Goal: Task Accomplishment & Management: Complete application form

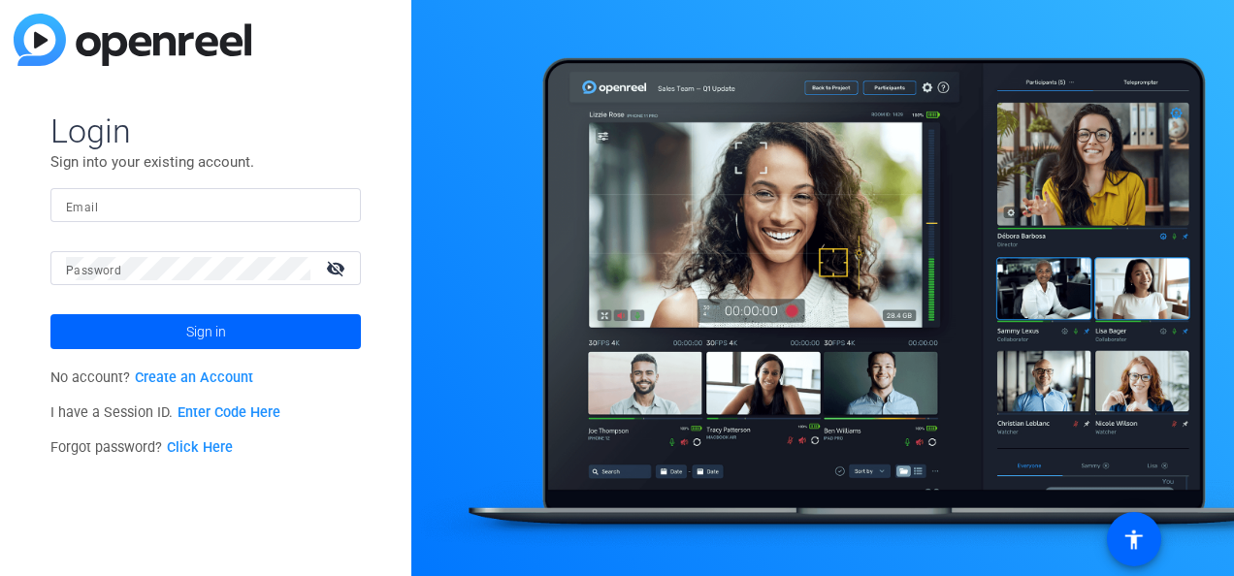
click at [215, 377] on link "Create an Account" at bounding box center [194, 378] width 118 height 16
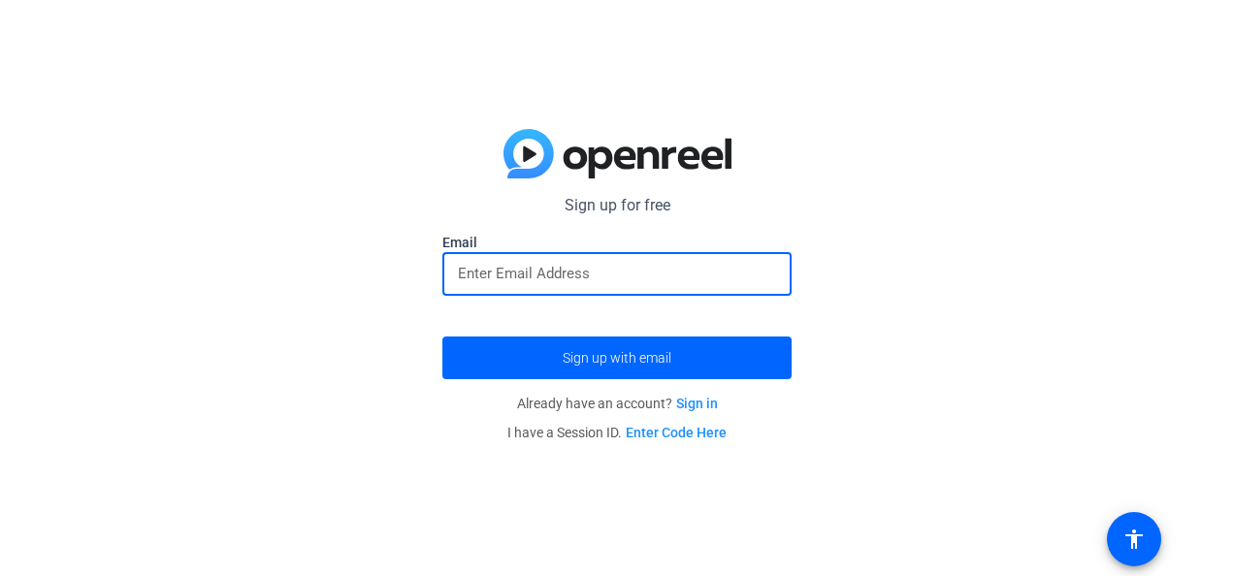
click at [485, 277] on input "email" at bounding box center [617, 273] width 318 height 23
type input "[PERSON_NAME][EMAIL_ADDRESS][PERSON_NAME][DOMAIN_NAME]"
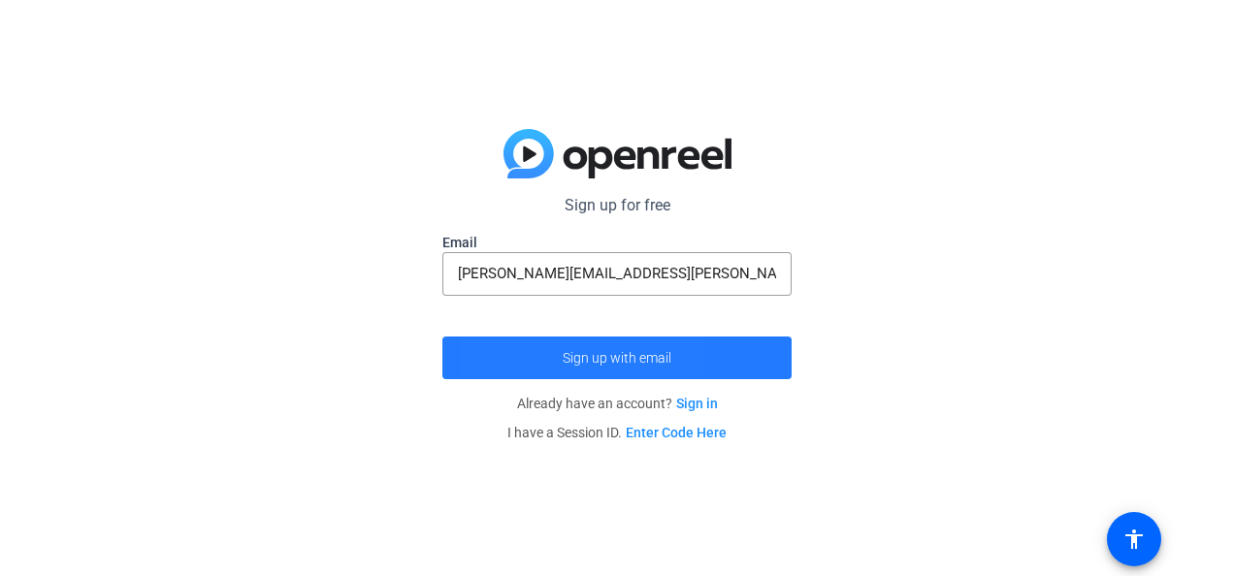
click at [503, 365] on span "submit" at bounding box center [616, 358] width 349 height 47
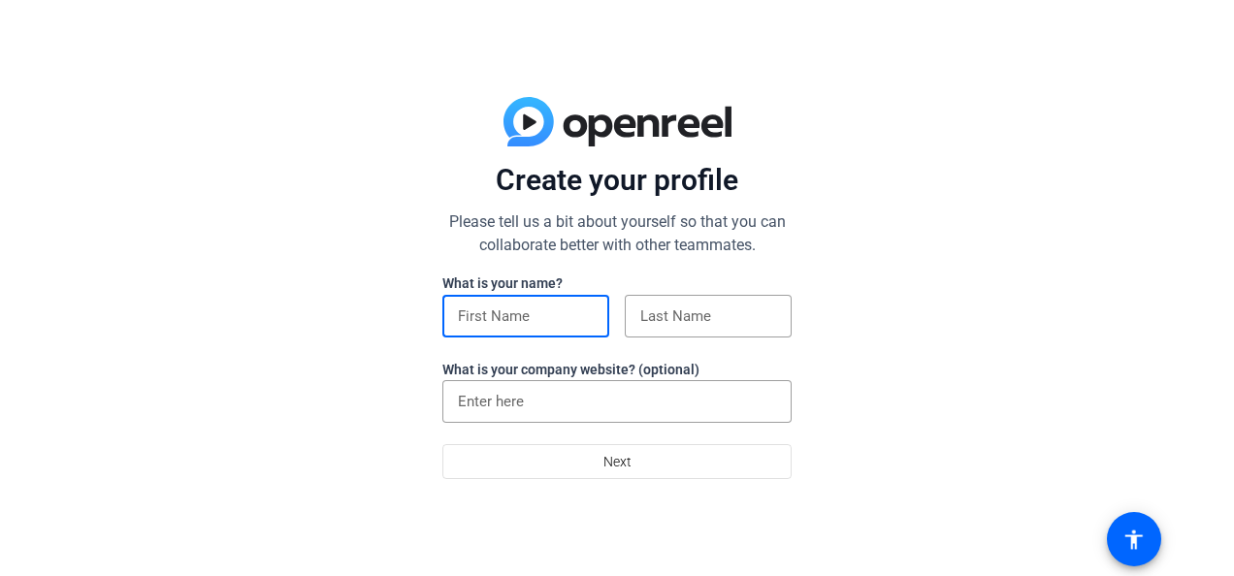
click at [516, 325] on input at bounding box center [526, 316] width 136 height 23
type input "[PERSON_NAME]"
type input "Ernst & Young (EY)"
type input "1."
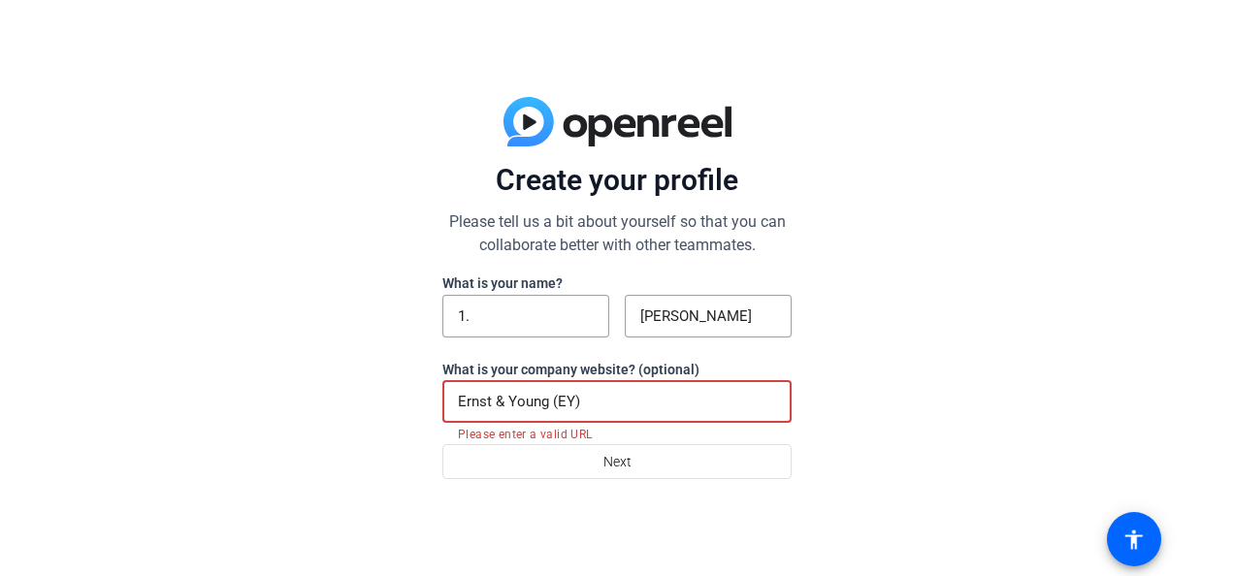
drag, startPoint x: 602, startPoint y: 397, endPoint x: 368, endPoint y: 407, distance: 234.1
click at [367, 409] on div "Create your profile Please tell us a bit about yourself so that you can collabo…" at bounding box center [617, 288] width 1234 height 576
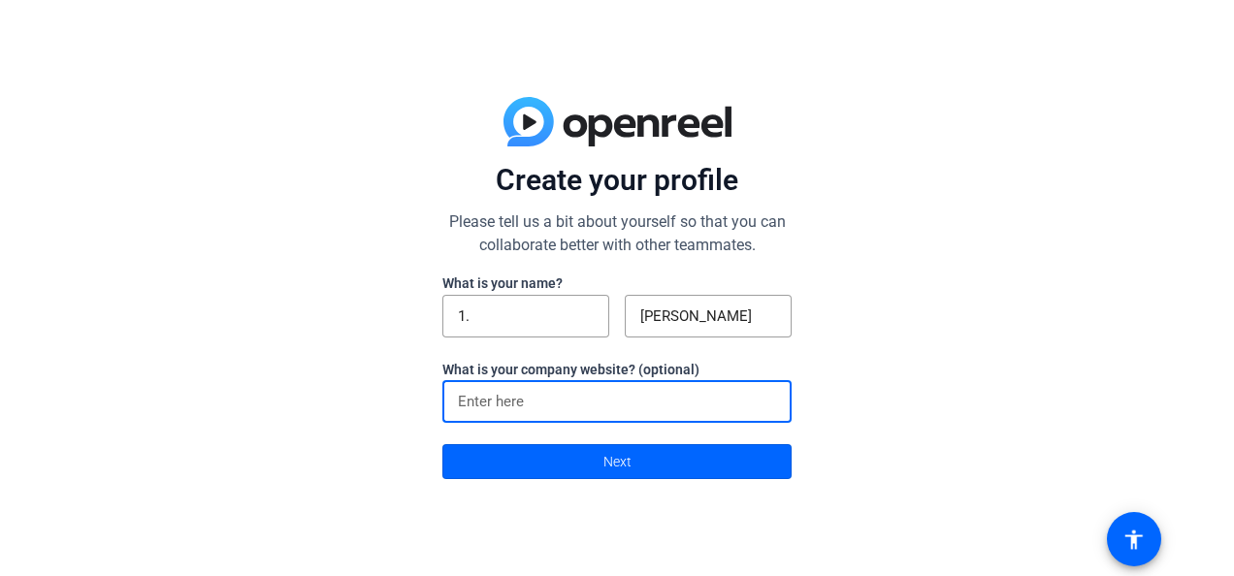
paste input "[URL][DOMAIN_NAME]"
type input "[URL][DOMAIN_NAME]"
drag, startPoint x: 653, startPoint y: 400, endPoint x: 392, endPoint y: 420, distance: 261.8
click at [392, 421] on div "Create your profile Please tell us a bit about yourself so that you can collabo…" at bounding box center [617, 288] width 1234 height 576
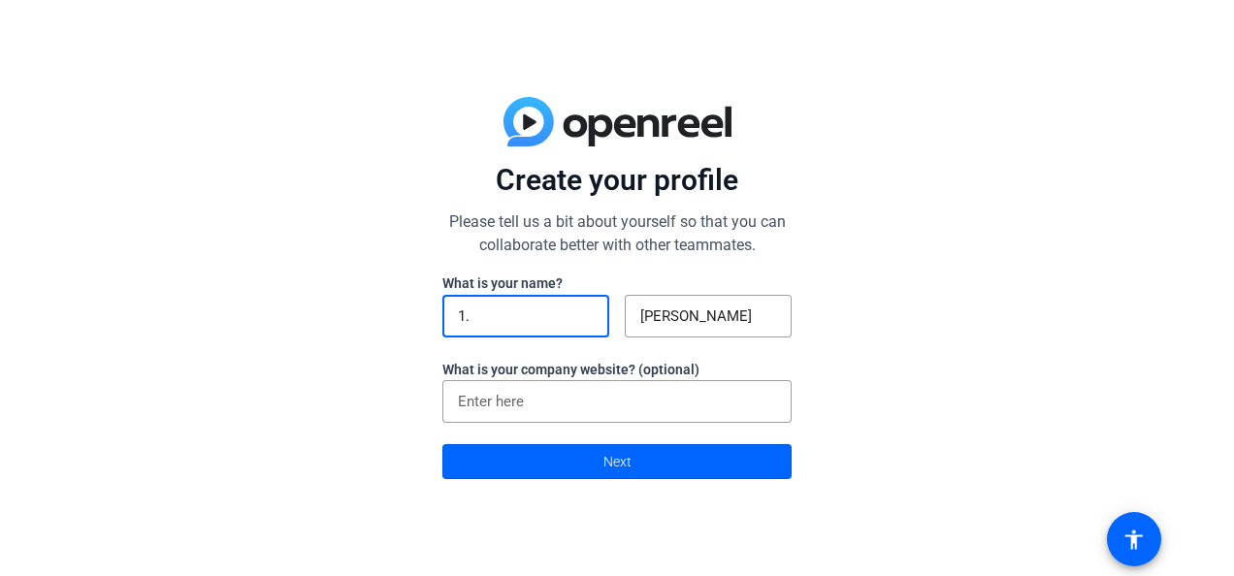
click at [480, 318] on input "1." at bounding box center [526, 316] width 136 height 23
drag, startPoint x: 480, startPoint y: 317, endPoint x: 441, endPoint y: 314, distance: 38.9
click at [441, 314] on div "Create your profile Please tell us a bit about yourself so that you can collabo…" at bounding box center [617, 288] width 1234 height 576
click at [436, 302] on div "Create your profile Please tell us a bit about yourself so that you can collabo…" at bounding box center [617, 288] width 1234 height 576
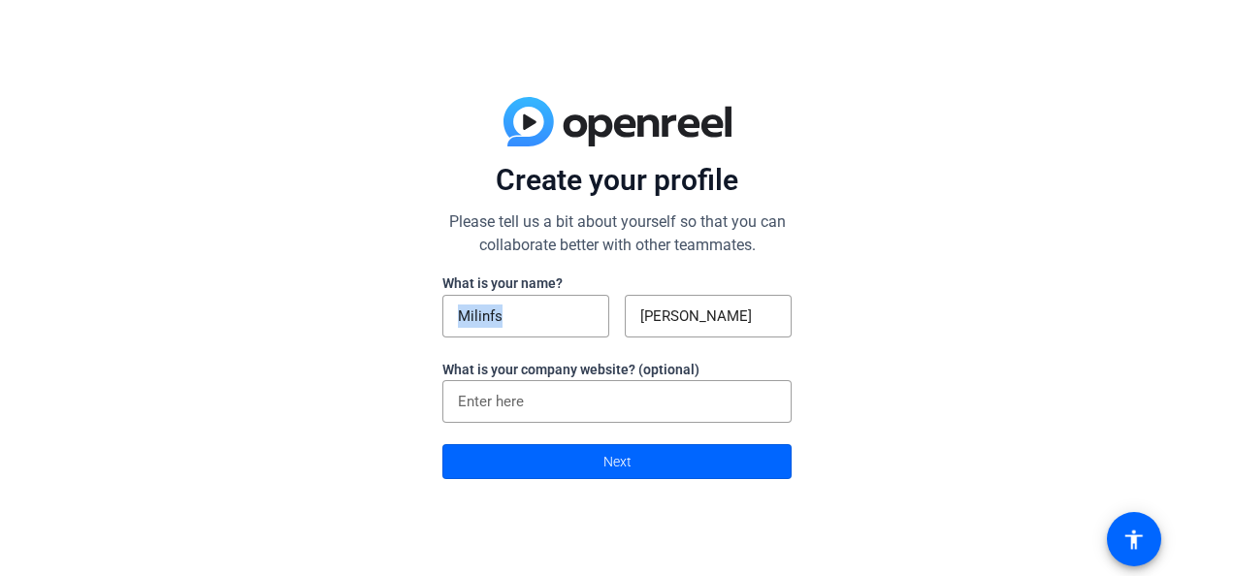
click at [436, 302] on div "Create your profile Please tell us a bit about yourself so that you can collabo…" at bounding box center [617, 288] width 1234 height 576
click at [406, 303] on div "Create your profile Please tell us a bit about yourself so that you can collabo…" at bounding box center [617, 288] width 1234 height 576
drag, startPoint x: 461, startPoint y: 314, endPoint x: 516, endPoint y: 316, distance: 55.3
click at [516, 312] on input "Milinfs" at bounding box center [526, 316] width 136 height 23
type input "[PERSON_NAME]"
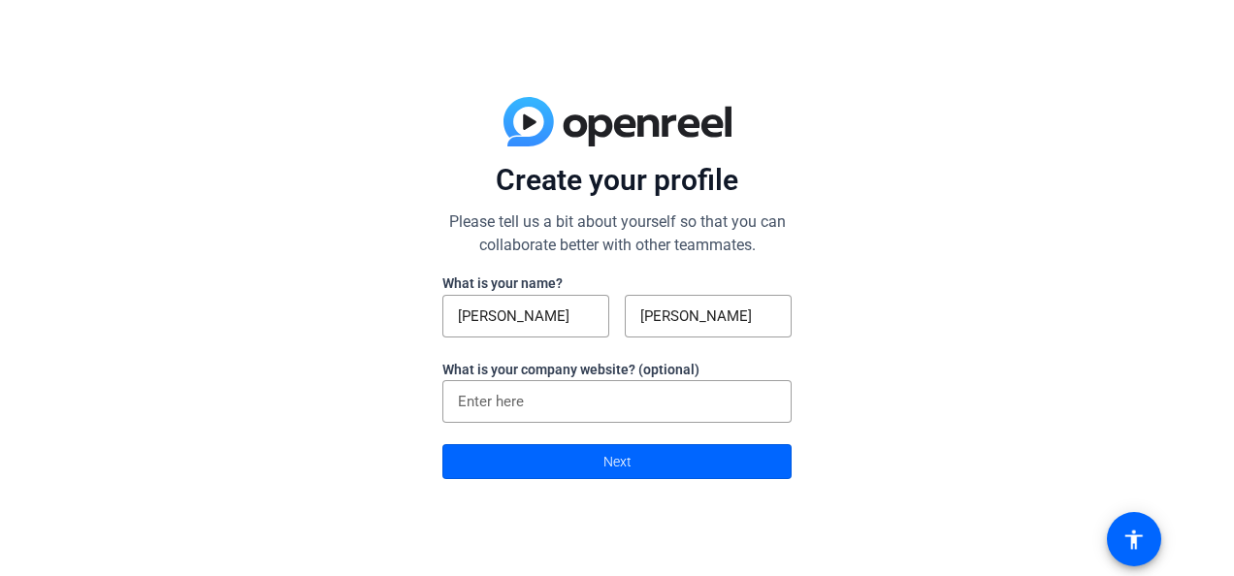
click at [963, 275] on div "Create your profile Please tell us a bit about yourself so that you can collabo…" at bounding box center [617, 288] width 1234 height 576
click at [677, 457] on span at bounding box center [616, 462] width 347 height 47
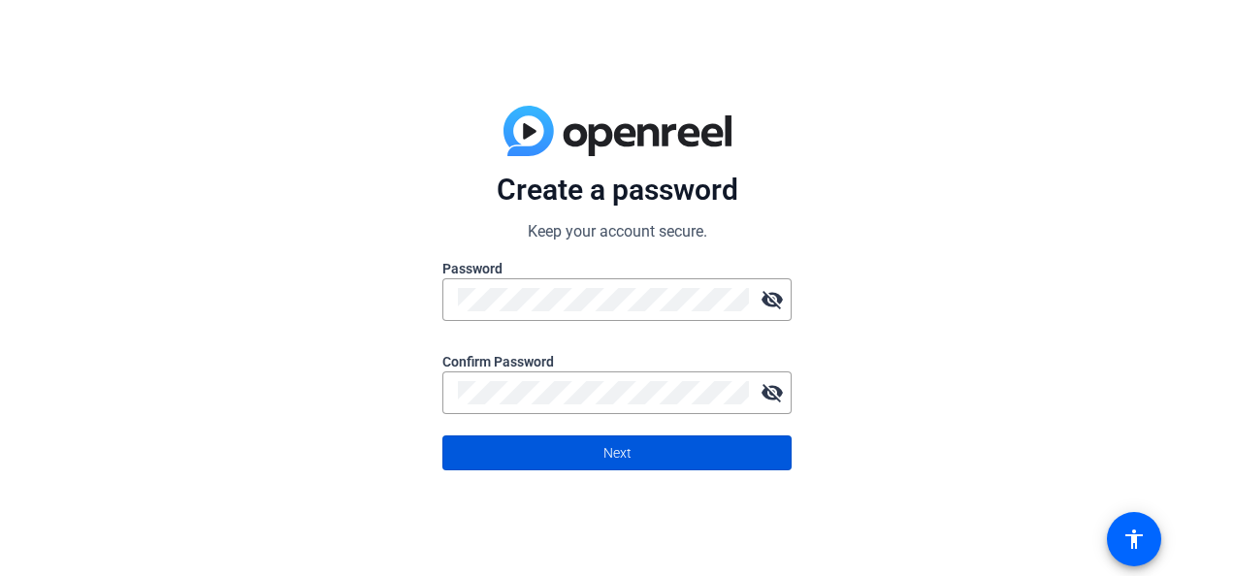
click at [659, 456] on span at bounding box center [616, 453] width 347 height 47
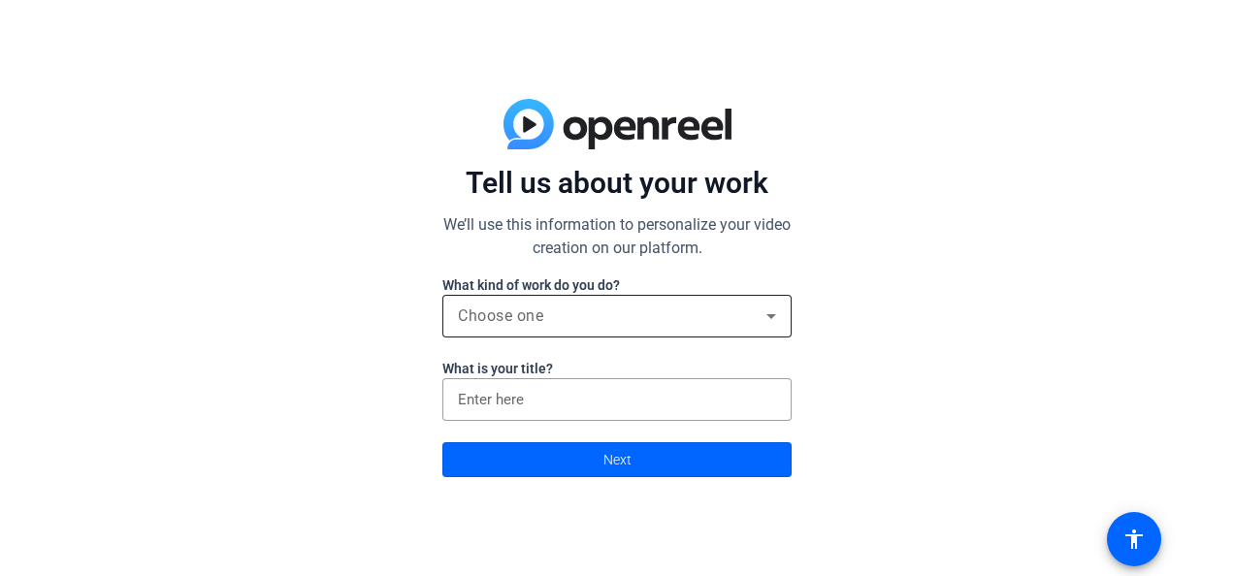
click at [743, 311] on div "Choose one" at bounding box center [612, 316] width 309 height 23
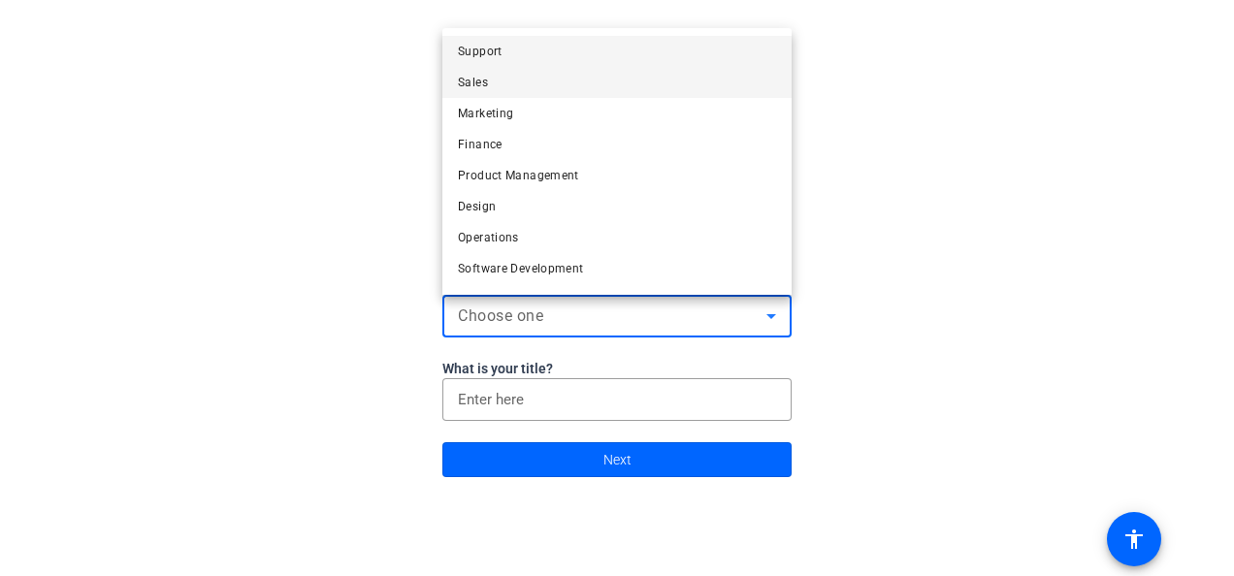
click at [511, 81] on mat-option "Sales" at bounding box center [616, 82] width 349 height 31
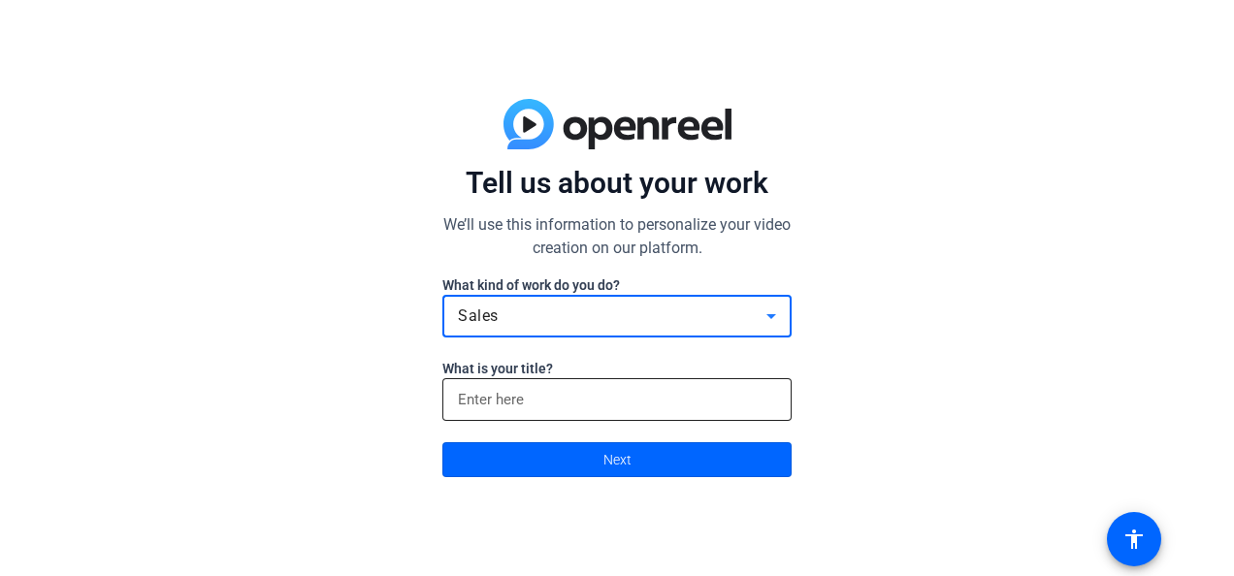
click at [644, 397] on input at bounding box center [617, 399] width 318 height 23
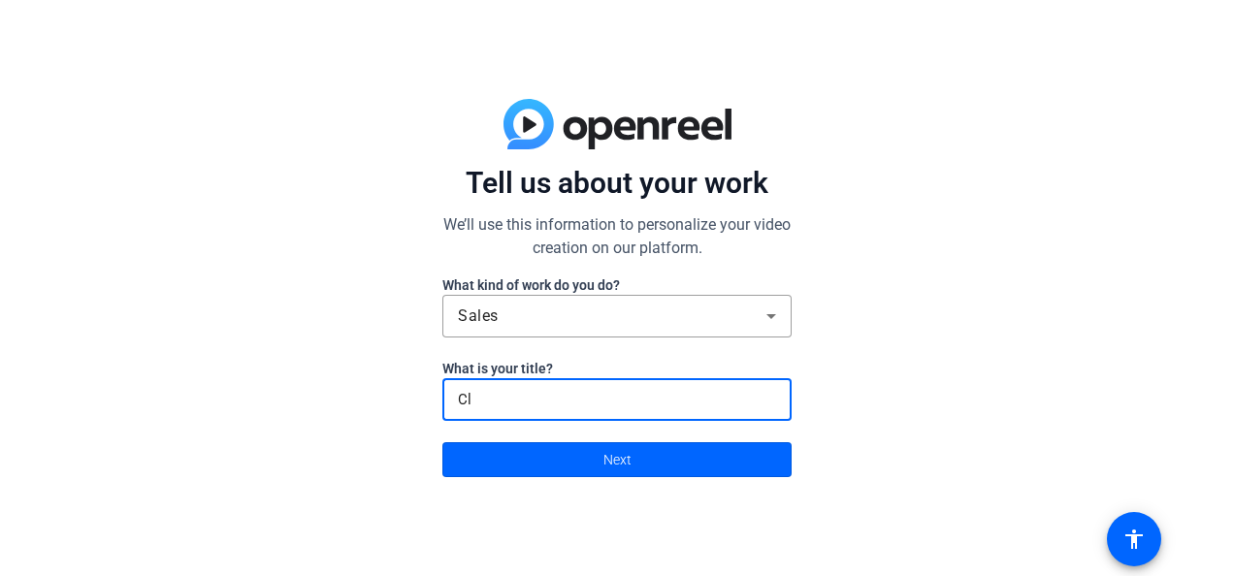
type input "C"
type input "S"
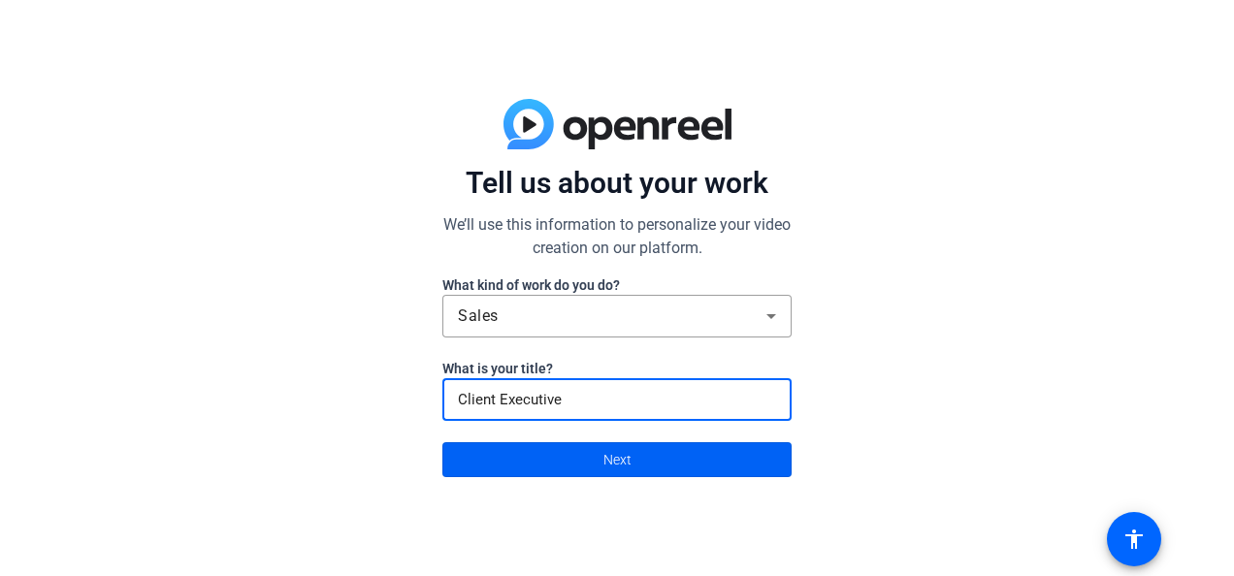
type input "Client Executive"
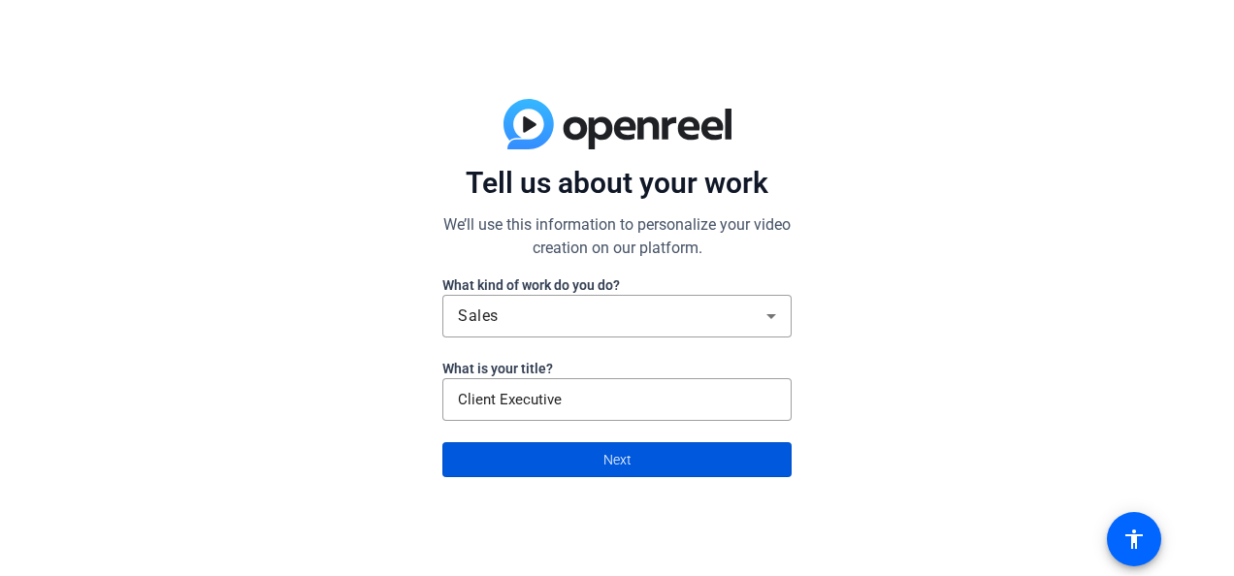
click at [642, 454] on span at bounding box center [616, 460] width 347 height 47
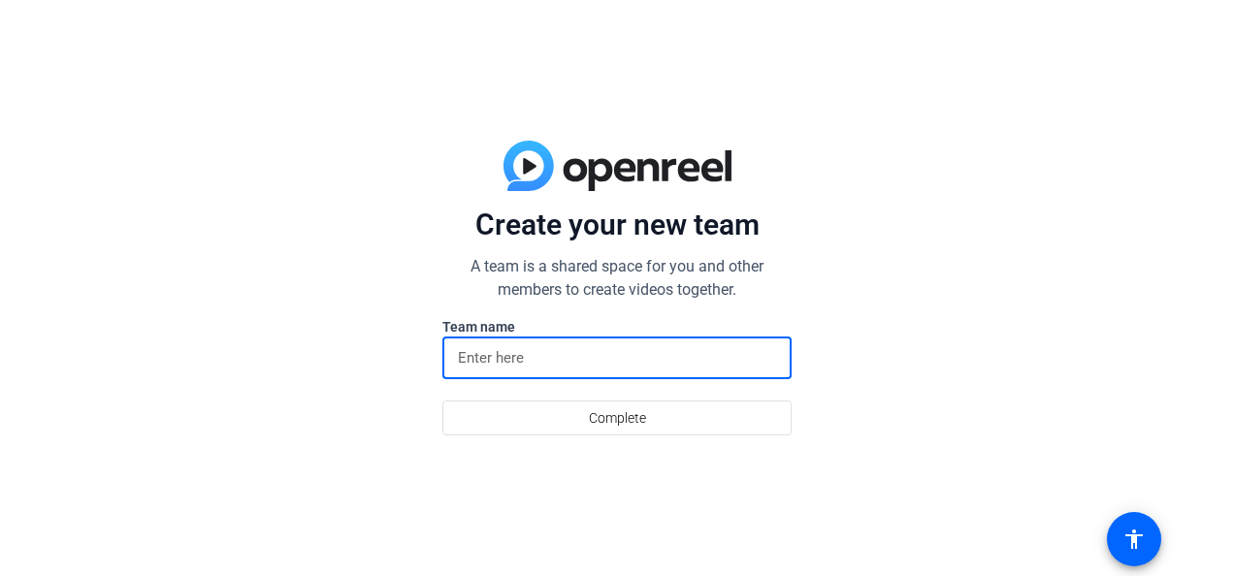
click at [633, 367] on input at bounding box center [617, 357] width 318 height 23
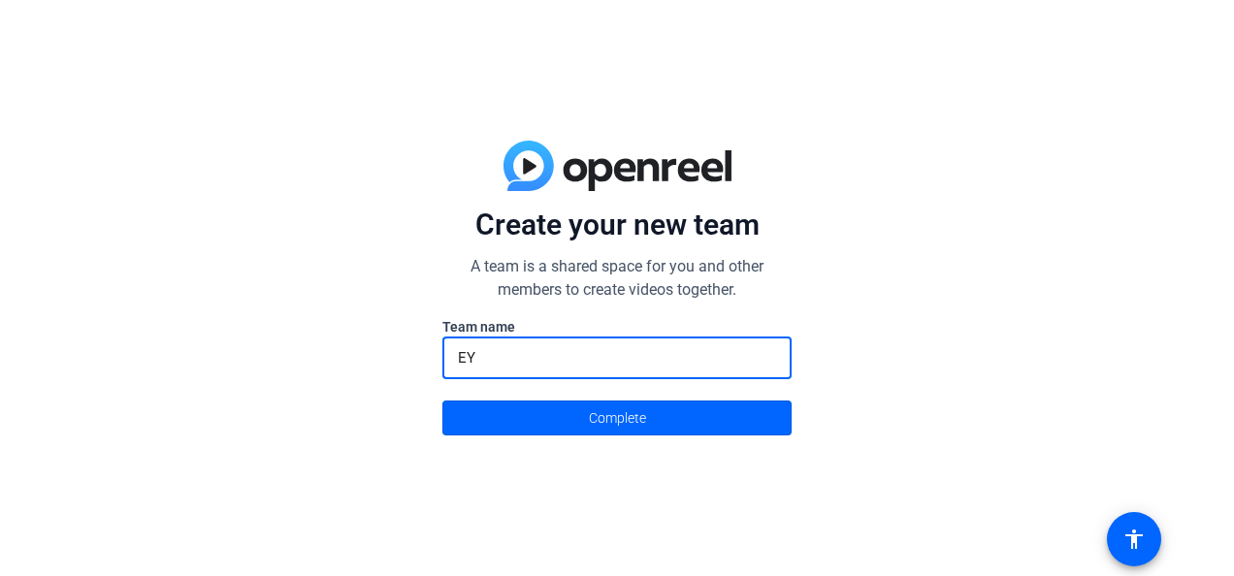
type input "E"
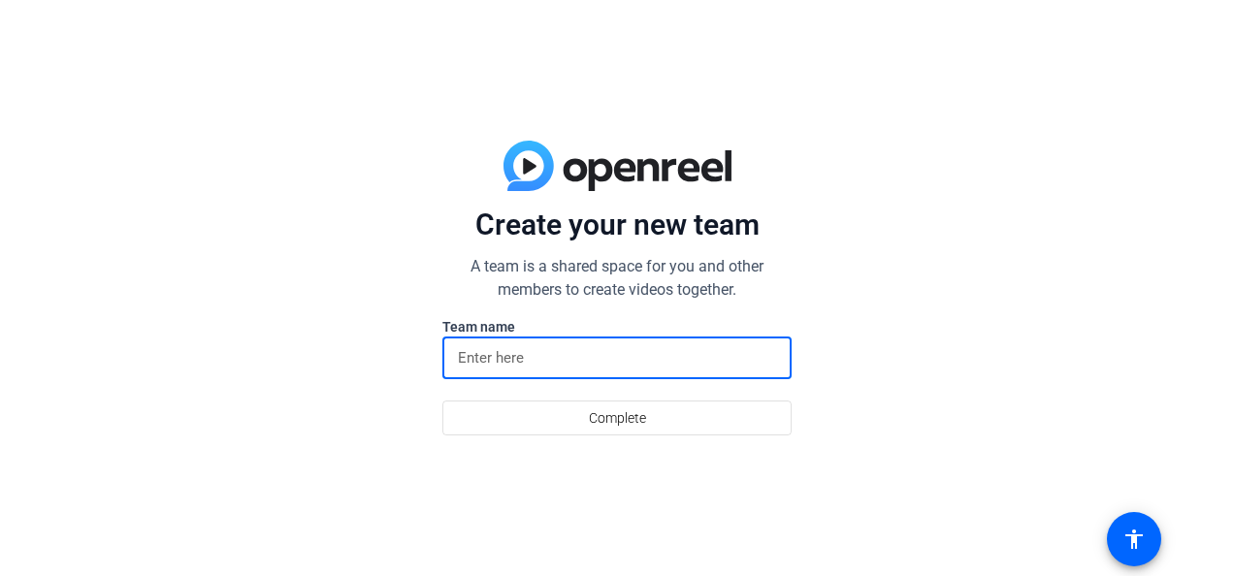
click at [648, 352] on input at bounding box center [617, 357] width 318 height 23
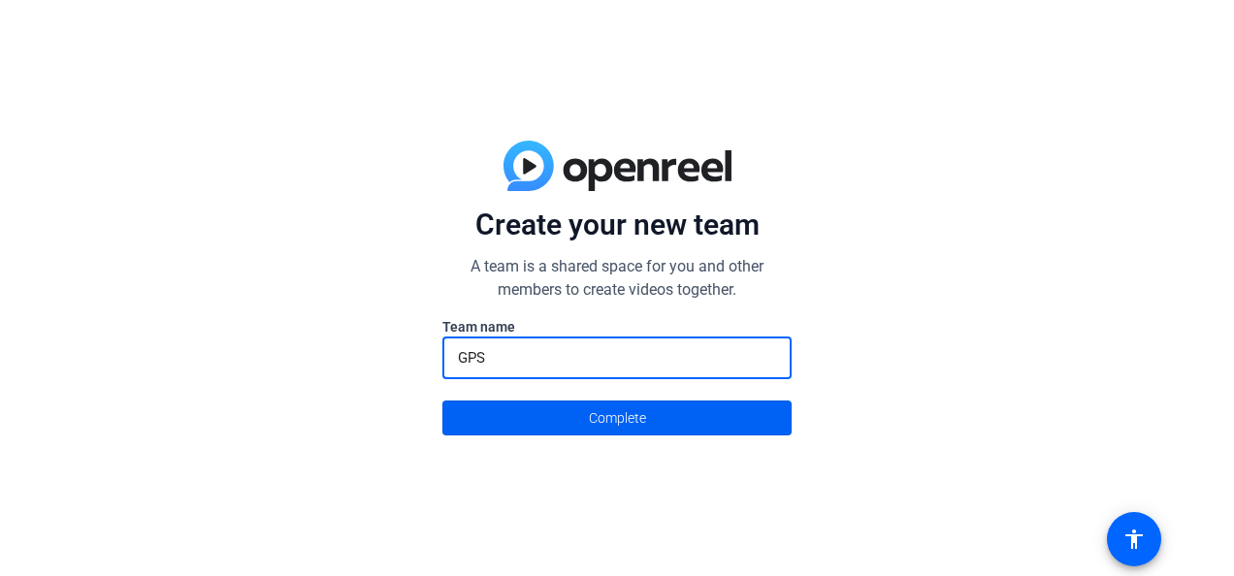
type input "GPS"
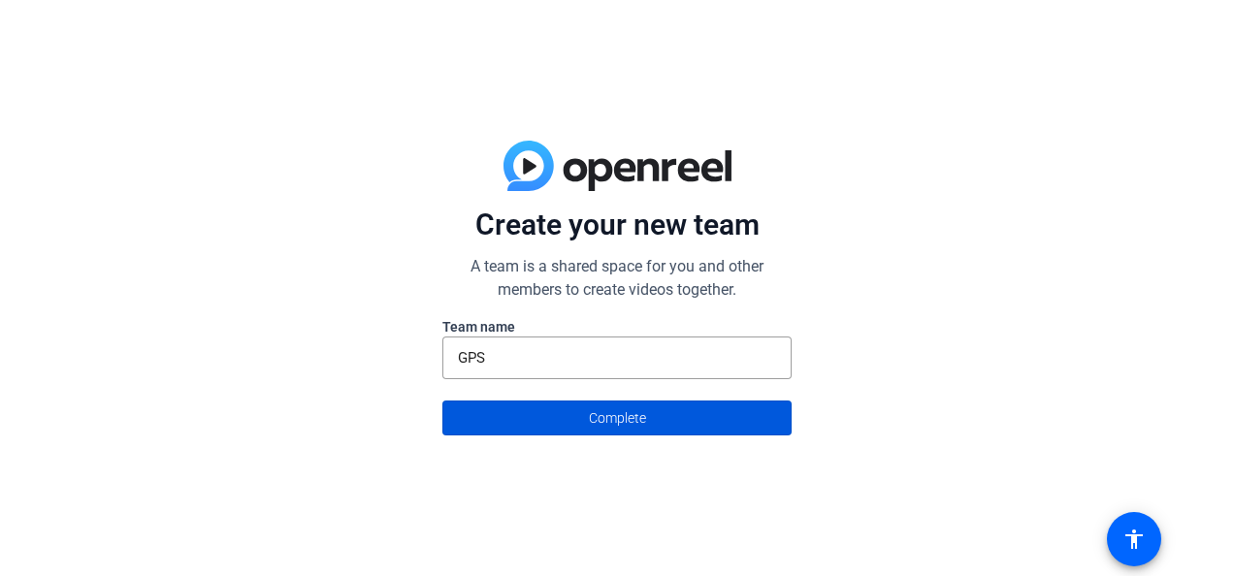
click at [602, 419] on span "Complete" at bounding box center [617, 418] width 57 height 37
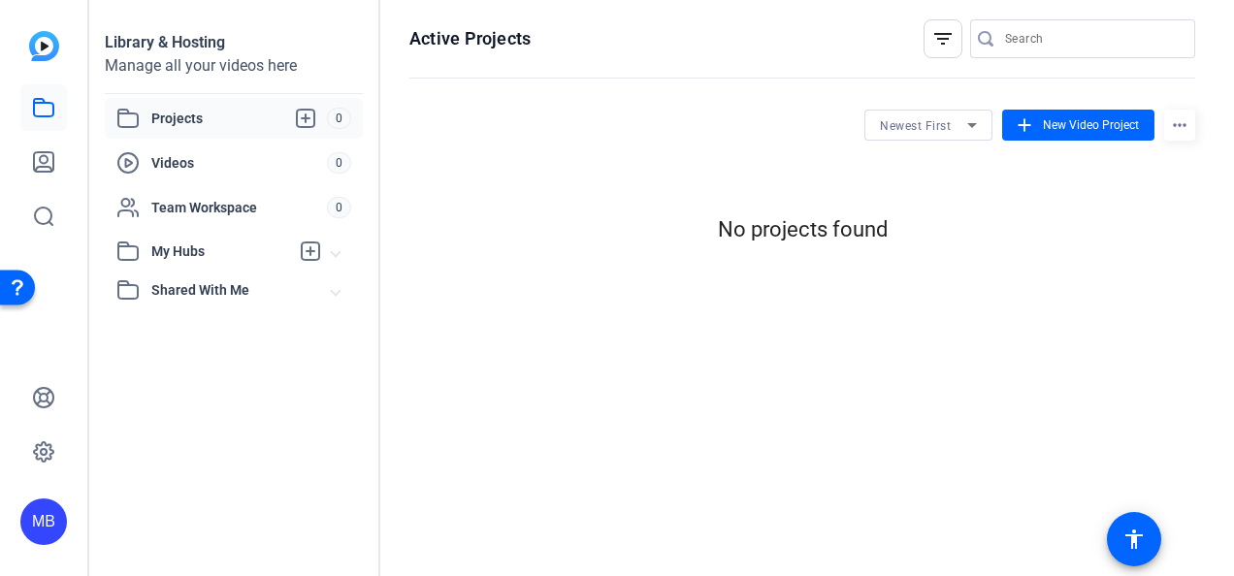
drag, startPoint x: 828, startPoint y: 311, endPoint x: 676, endPoint y: 336, distance: 153.3
click at [676, 336] on div "Active Projects filter_list Newest First add New Video Project more_horiz No pr…" at bounding box center [802, 288] width 844 height 576
click at [39, 534] on div "MB" at bounding box center [43, 522] width 47 height 47
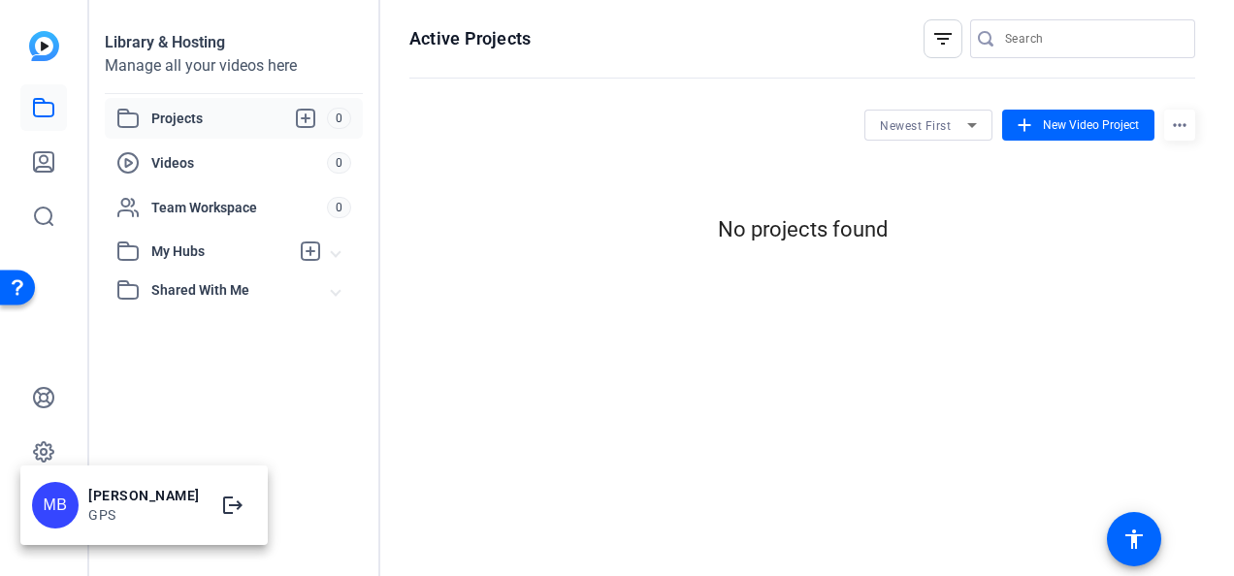
click at [126, 503] on div "[PERSON_NAME]" at bounding box center [144, 495] width 112 height 19
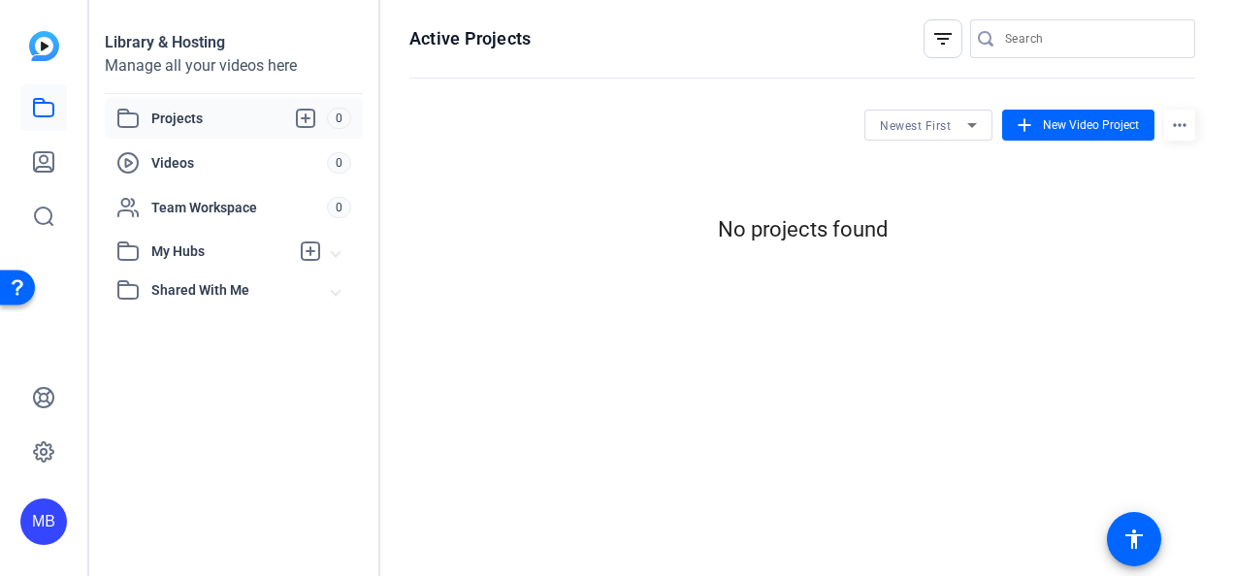
click at [43, 46] on img at bounding box center [44, 46] width 30 height 30
drag, startPoint x: -4, startPoint y: 500, endPoint x: 61, endPoint y: 528, distance: 70.8
drag, startPoint x: 61, startPoint y: 528, endPoint x: 39, endPoint y: 512, distance: 27.2
click at [39, 512] on div "MB" at bounding box center [43, 522] width 47 height 47
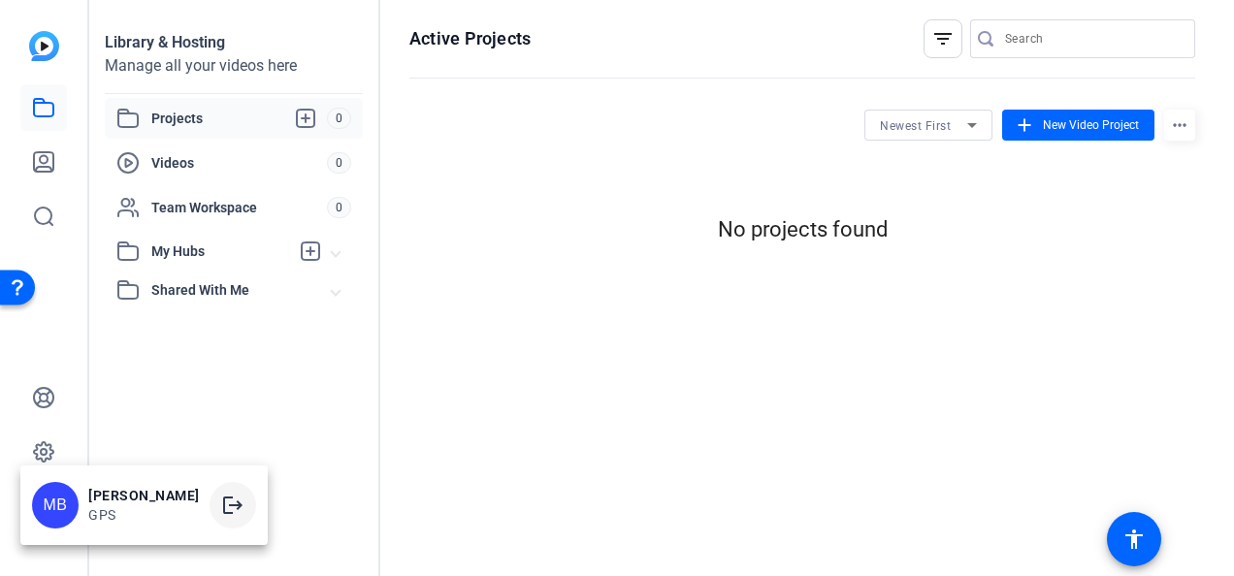
drag, startPoint x: 39, startPoint y: 512, endPoint x: 225, endPoint y: 504, distance: 186.4
click at [225, 504] on mat-icon "logout" at bounding box center [232, 505] width 23 height 23
